Goal: Entertainment & Leisure: Consume media (video, audio)

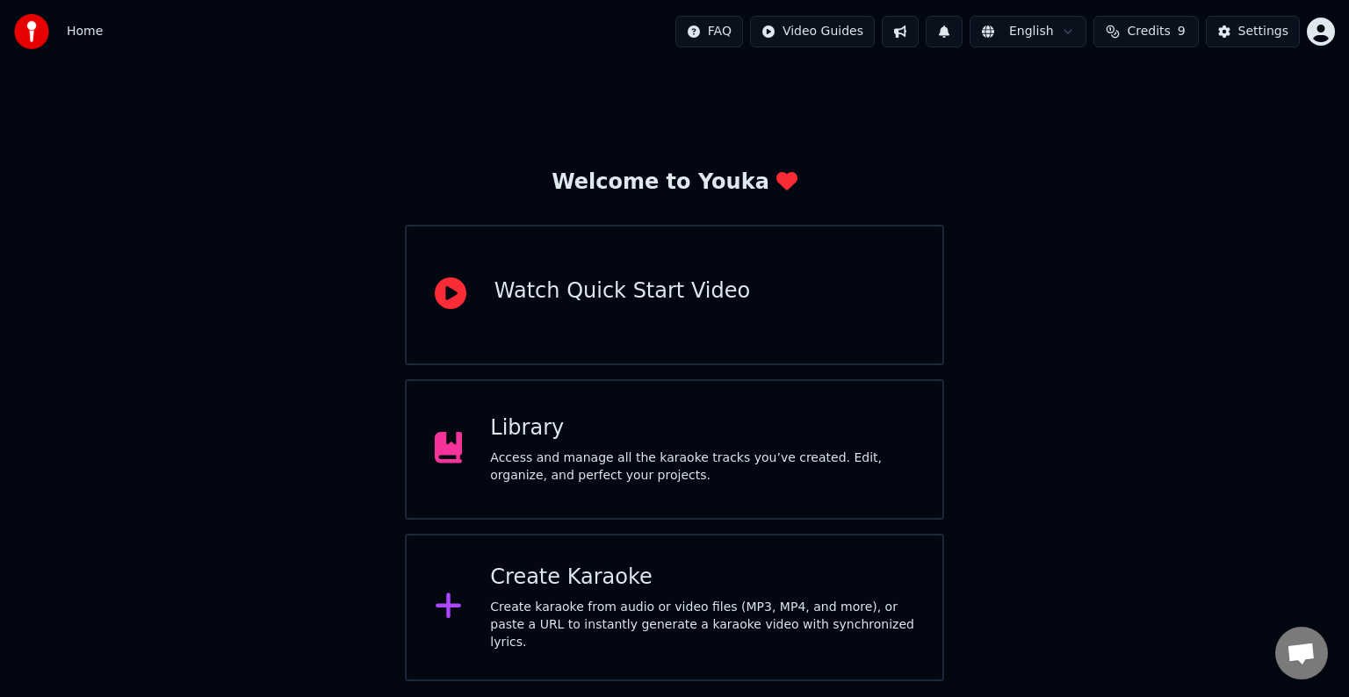
click at [645, 434] on div "Library" at bounding box center [702, 429] width 424 height 28
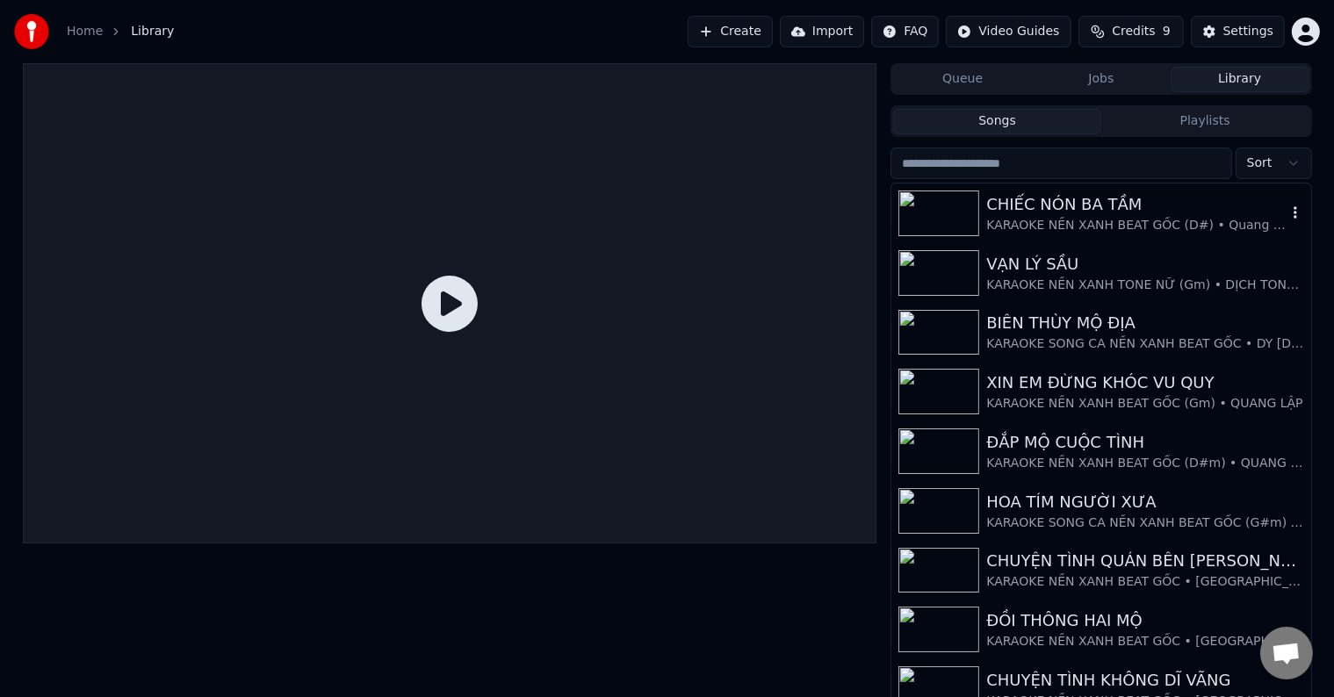
click at [1061, 213] on div "CHIẾC NÓN BA TẦM" at bounding box center [1136, 204] width 300 height 25
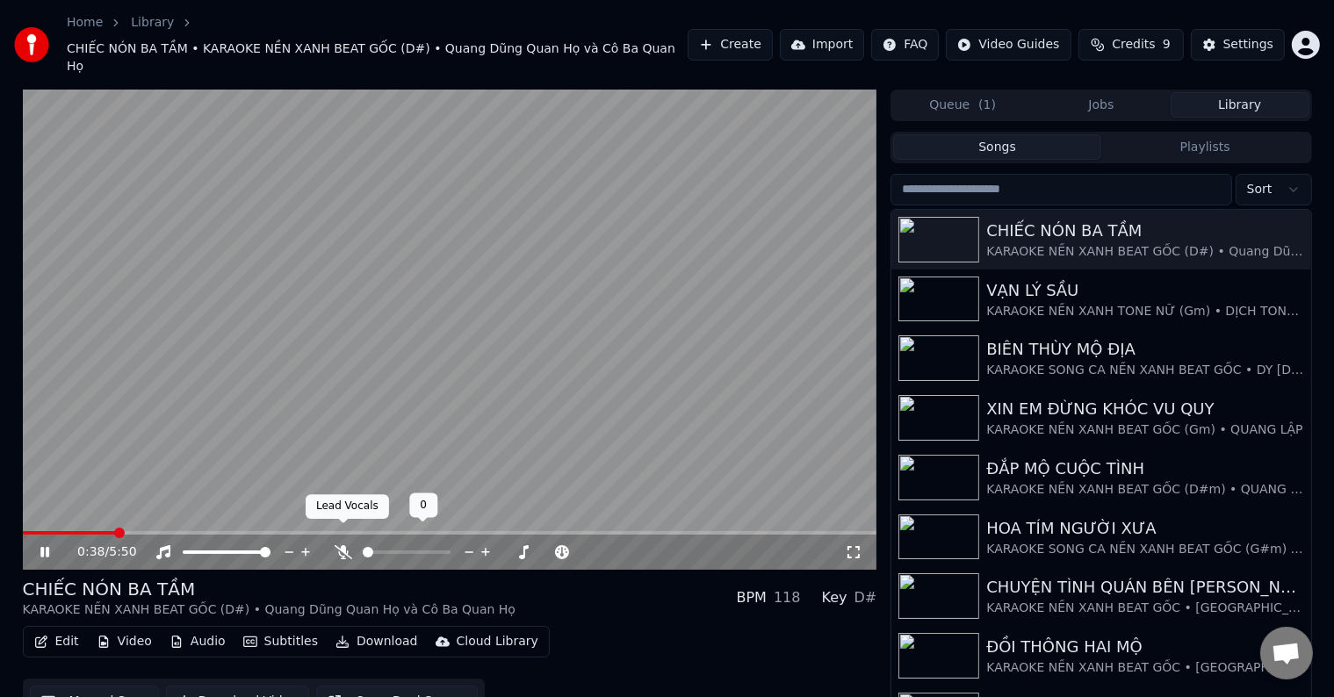
click at [341, 545] on icon at bounding box center [344, 552] width 18 height 14
click at [85, 528] on span at bounding box center [90, 533] width 11 height 11
